Goal: Complete application form: Complete application form

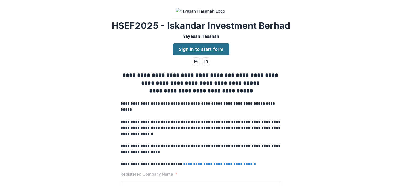
click at [197, 55] on link "Sign in to start form" at bounding box center [201, 49] width 57 height 12
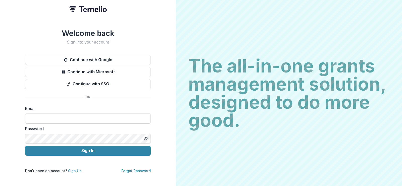
click at [67, 119] on input at bounding box center [88, 118] width 126 height 10
type input "**********"
click at [25, 145] on button "Sign In" at bounding box center [88, 150] width 126 height 10
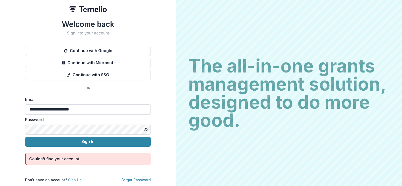
click at [25, 136] on button "Sign In" at bounding box center [88, 141] width 126 height 10
click at [100, 50] on button "Continue with Google" at bounding box center [88, 51] width 126 height 10
